Goal: Find specific page/section: Find specific page/section

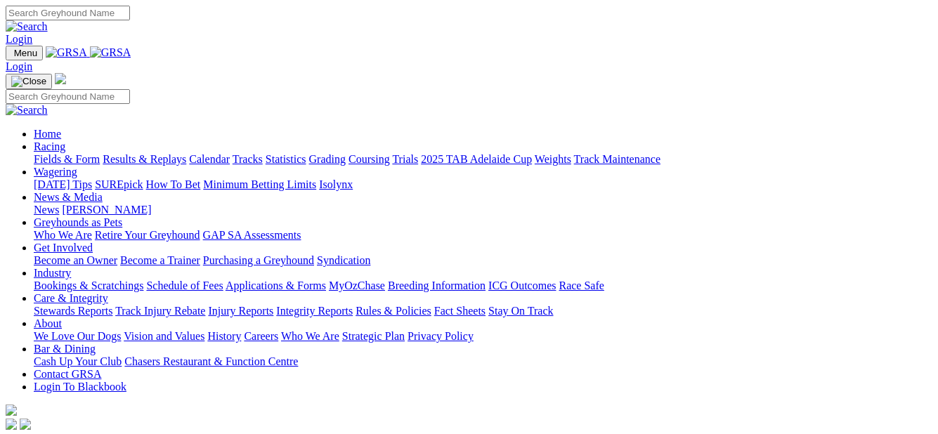
click at [59, 153] on link "Fields & Form" at bounding box center [67, 159] width 66 height 12
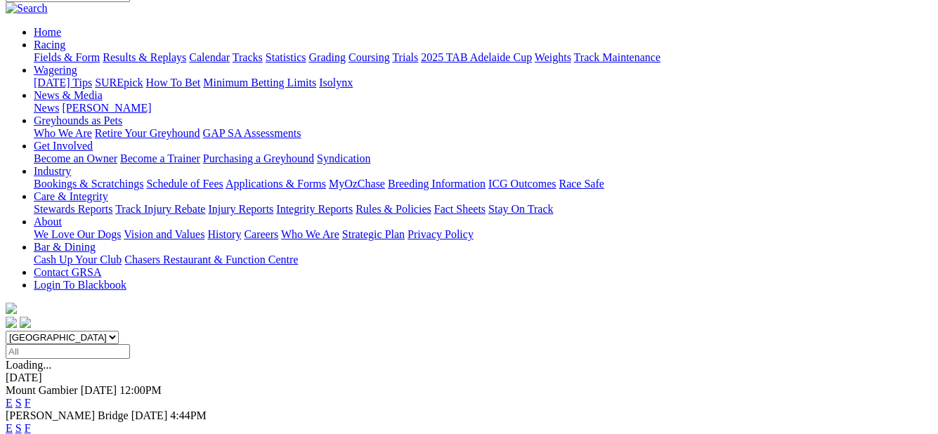
scroll to position [141, 0]
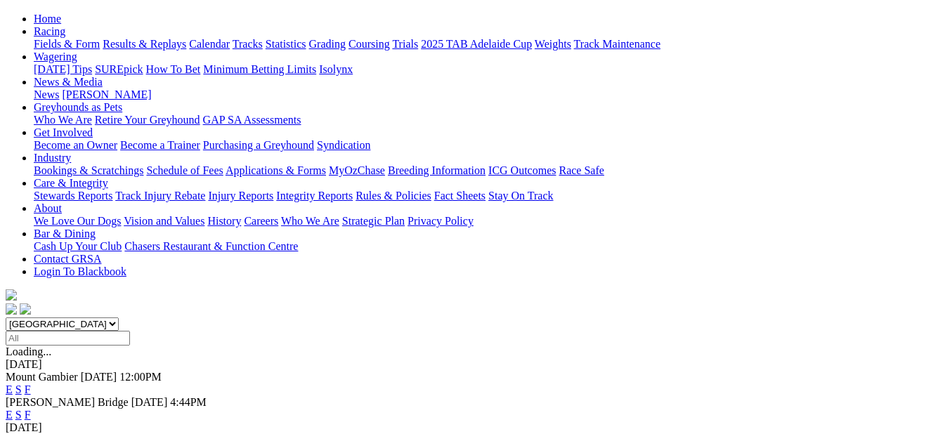
click at [31, 409] on link "F" at bounding box center [28, 415] width 6 height 12
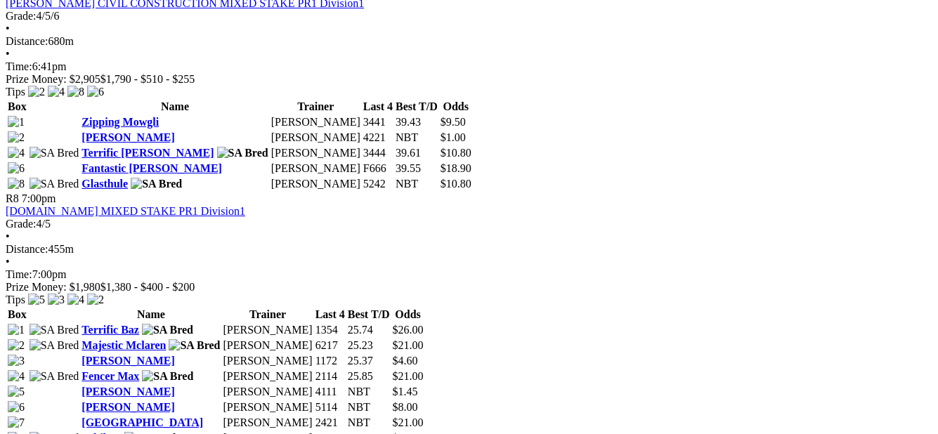
scroll to position [2179, 0]
